Goal: Task Accomplishment & Management: Manage account settings

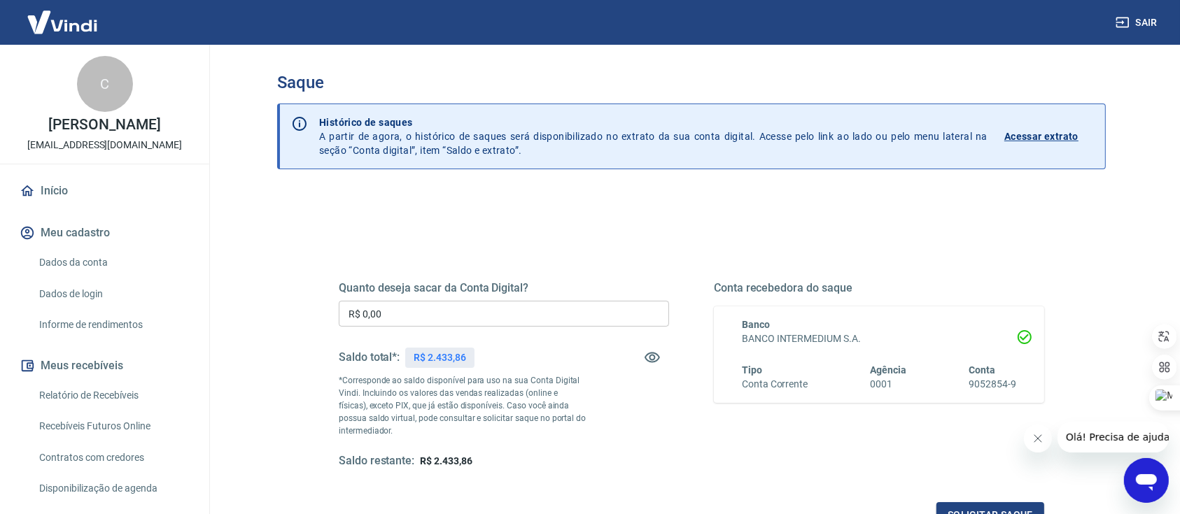
click at [406, 305] on input "R$ 0,00" at bounding box center [504, 314] width 330 height 26
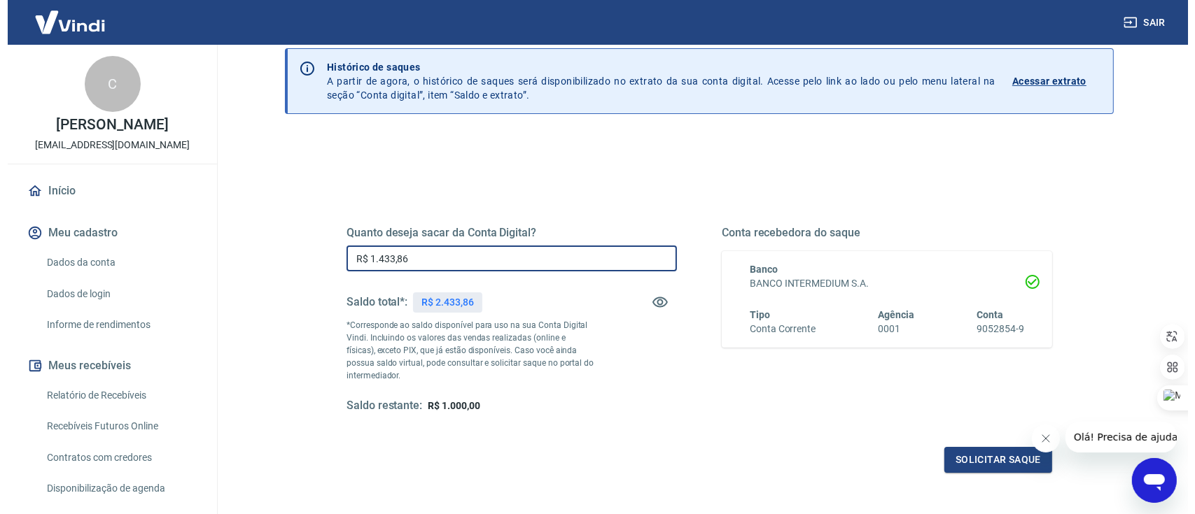
scroll to position [93, 0]
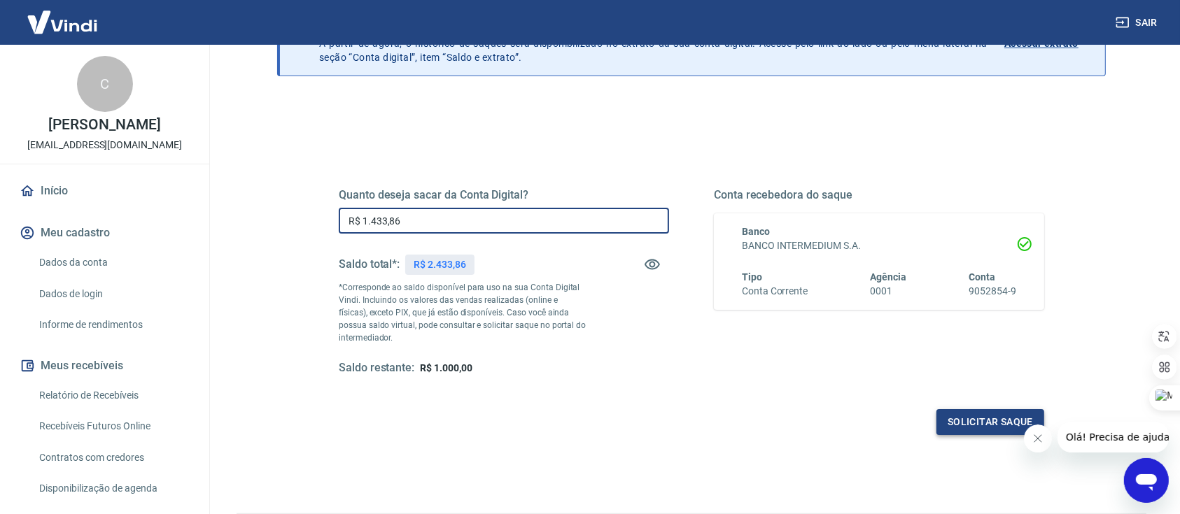
type input "R$ 1.433,86"
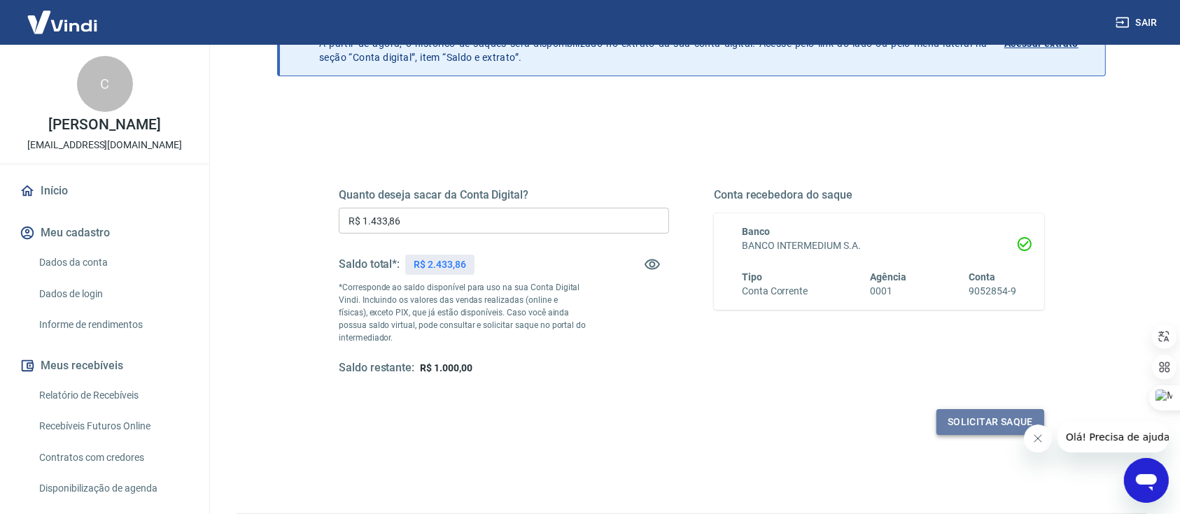
click at [959, 424] on button "Solicitar saque" at bounding box center [990, 422] width 108 height 26
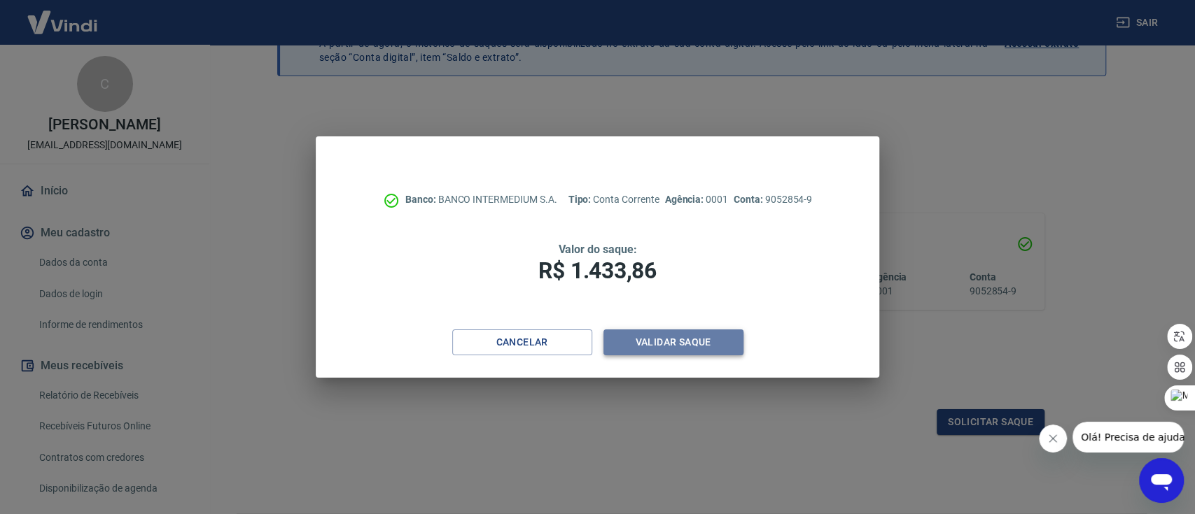
click at [675, 340] on button "Validar saque" at bounding box center [673, 343] width 140 height 26
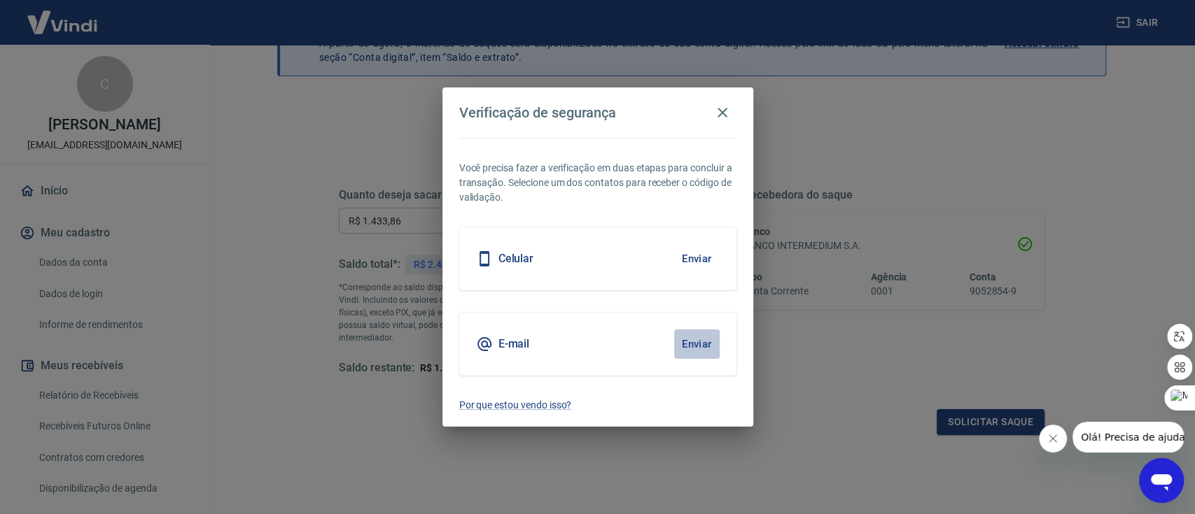
click at [692, 344] on button "Enviar" at bounding box center [696, 344] width 45 height 29
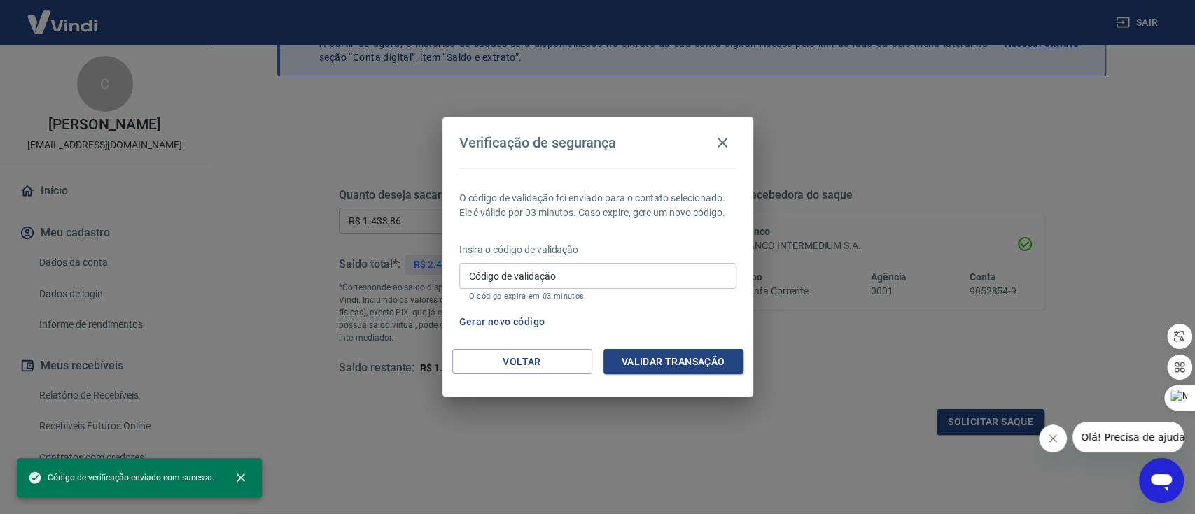
click at [530, 276] on input "Código de validação" at bounding box center [597, 276] width 277 height 26
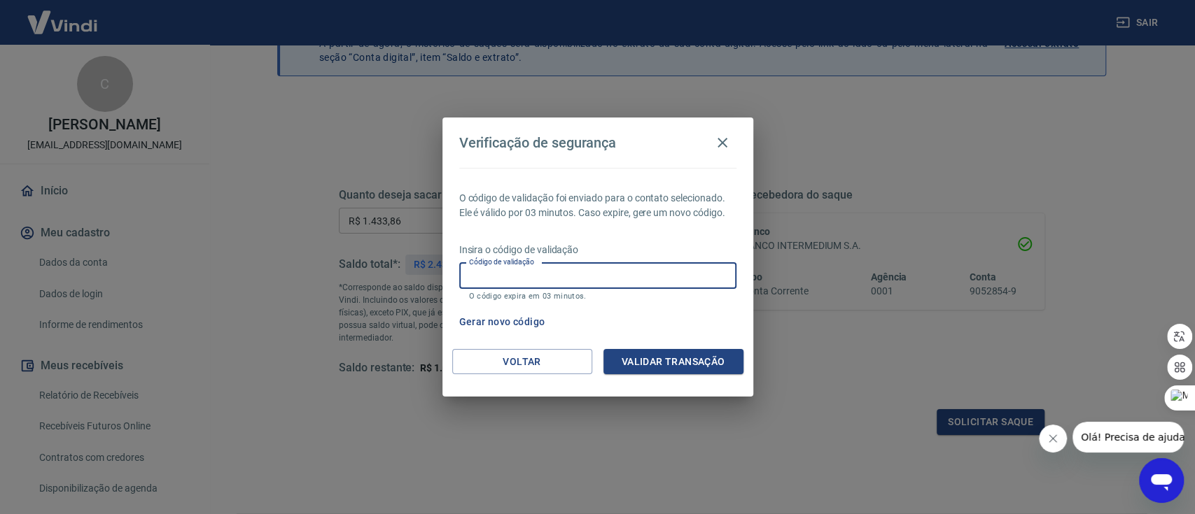
paste input "523896"
type input "523896"
click at [638, 364] on button "Validar transação" at bounding box center [673, 362] width 140 height 26
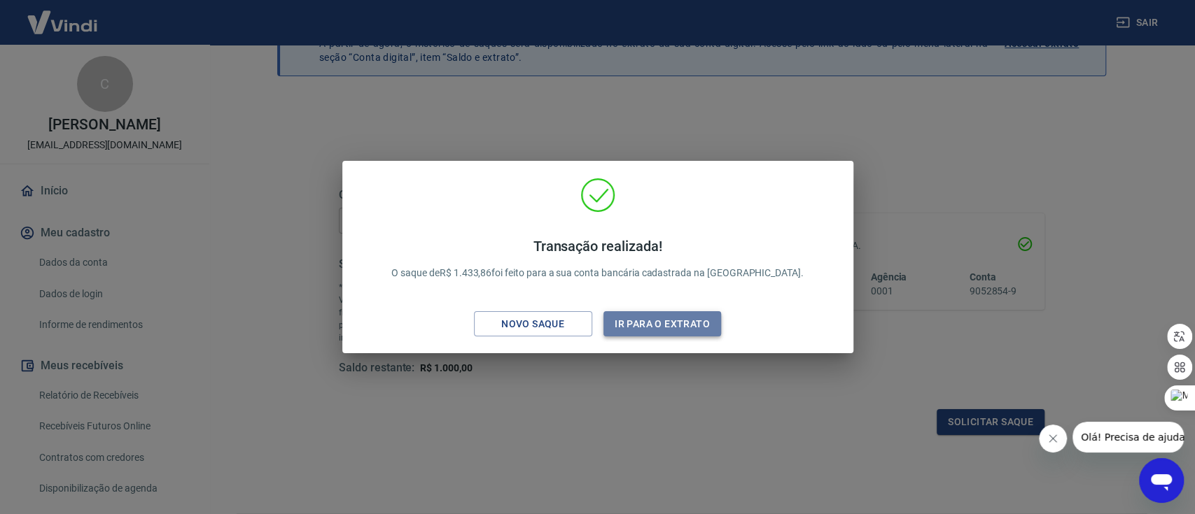
click at [647, 321] on button "Ir para o extrato" at bounding box center [662, 324] width 118 height 26
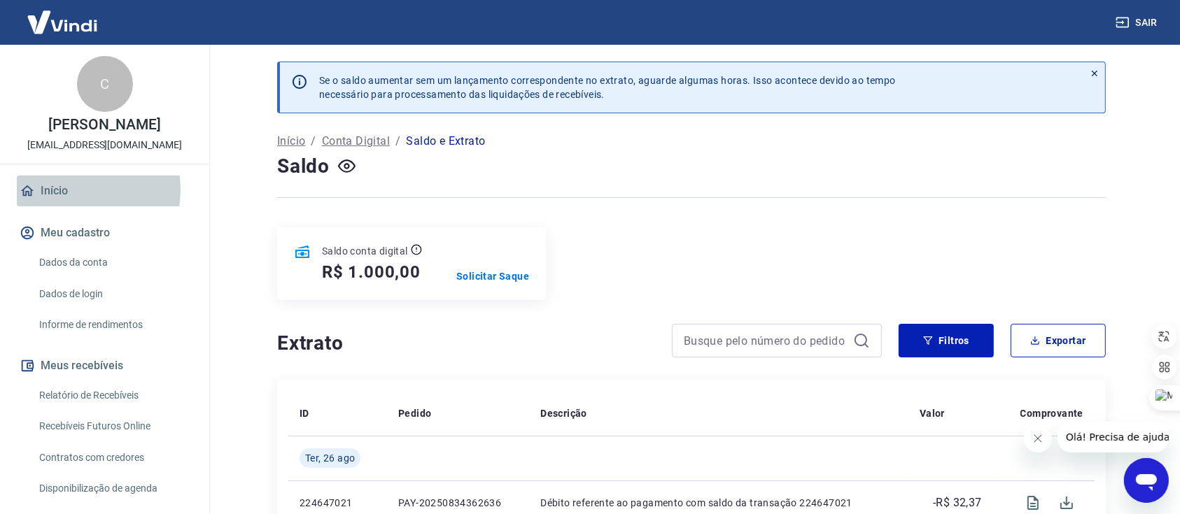
click at [59, 204] on link "Início" at bounding box center [105, 191] width 176 height 31
